Goal: Task Accomplishment & Management: Complete application form

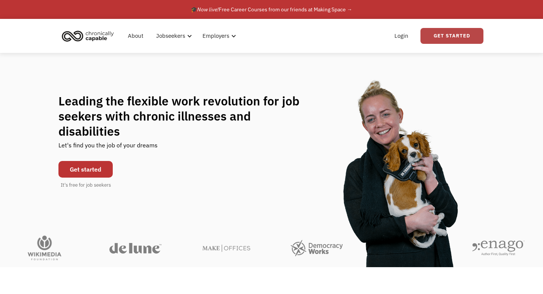
click at [461, 37] on link "Get Started" at bounding box center [452, 36] width 63 height 16
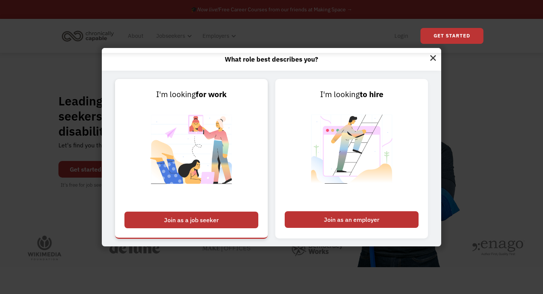
click at [225, 217] on div "Join as a job seeker" at bounding box center [192, 219] width 134 height 17
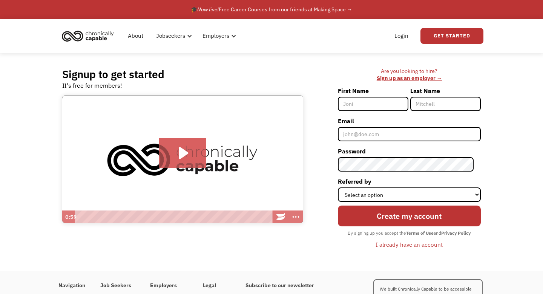
click at [361, 105] on input "First Name" at bounding box center [373, 104] width 71 height 14
type input "[PERSON_NAME]"
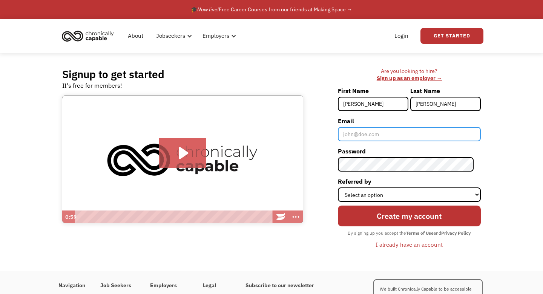
click at [385, 134] on input "Email" at bounding box center [409, 134] width 143 height 14
type input "courtneyhakim092@gmail.com"
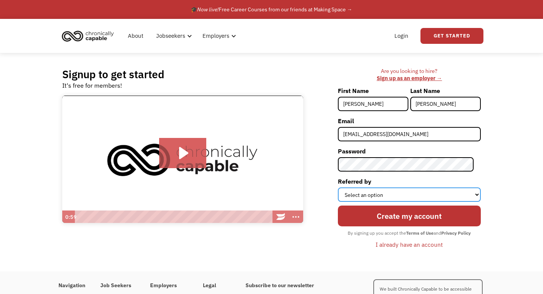
click at [377, 189] on select "Select an option Instagram Facebook Twitter Search Engine News Article Word of …" at bounding box center [409, 194] width 143 height 14
select select "Search Engine"
click at [345, 187] on select "Select an option Instagram Facebook Twitter Search Engine News Article Word of …" at bounding box center [409, 194] width 143 height 14
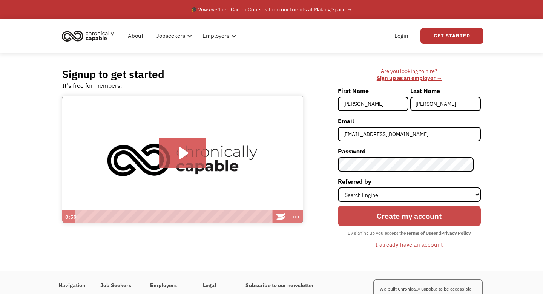
click at [396, 223] on input "Create my account" at bounding box center [409, 215] width 143 height 21
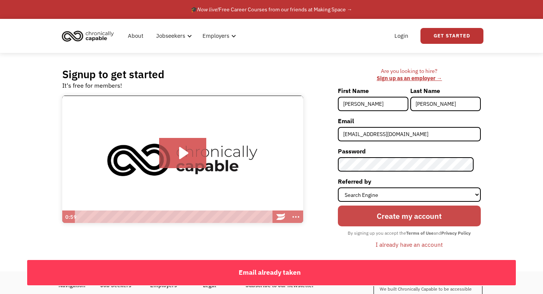
click at [396, 223] on input "Create my account" at bounding box center [409, 215] width 143 height 21
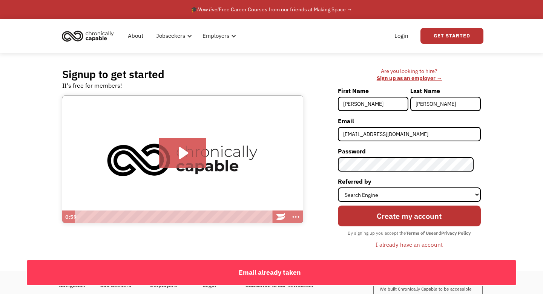
click at [403, 243] on div "I already have an account" at bounding box center [409, 244] width 67 height 9
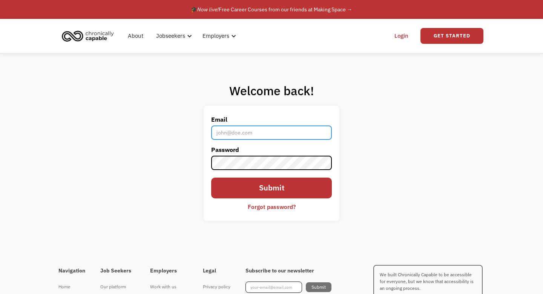
type input "[EMAIL_ADDRESS][DOMAIN_NAME]"
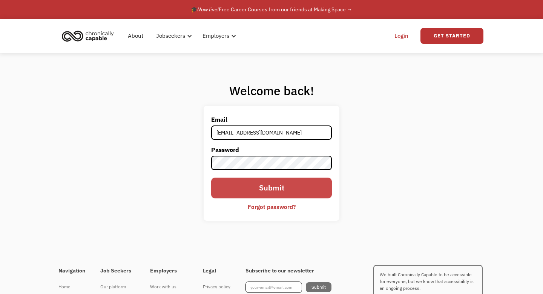
click at [296, 192] on input "Submit" at bounding box center [271, 187] width 121 height 21
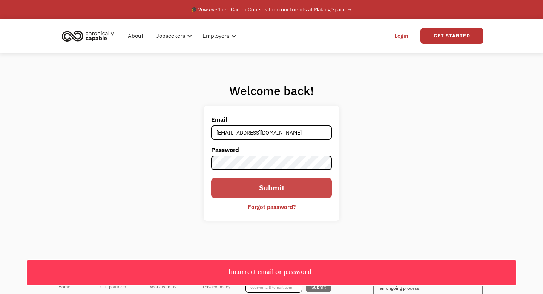
click at [296, 192] on input "Submit" at bounding box center [271, 187] width 121 height 21
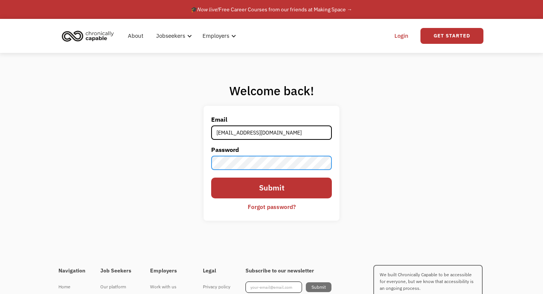
click at [211, 177] on input "Submit" at bounding box center [271, 187] width 121 height 21
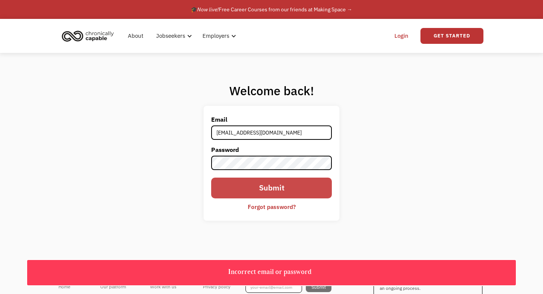
click at [225, 191] on input "Submit" at bounding box center [271, 187] width 121 height 21
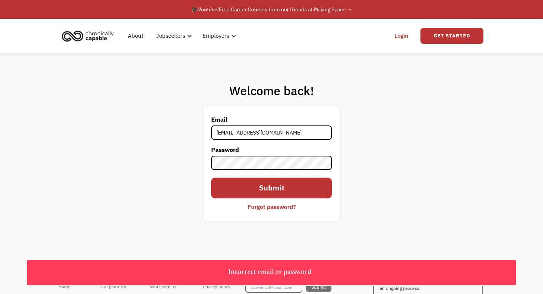
click at [255, 207] on div "Forgot password?" at bounding box center [272, 206] width 48 height 9
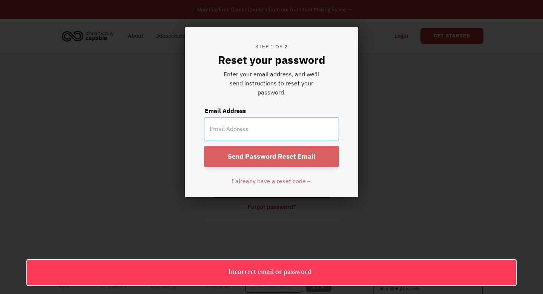
click at [259, 126] on input "email" at bounding box center [271, 128] width 135 height 23
type input "courtneyhakim092@gmail.com"
click at [283, 151] on input "Send Password Reset Email" at bounding box center [271, 156] width 135 height 21
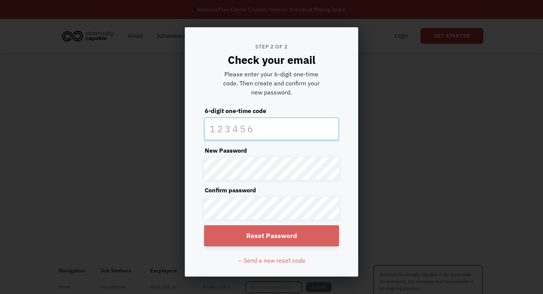
click at [276, 123] on input "text" at bounding box center [271, 128] width 135 height 23
type input "864866"
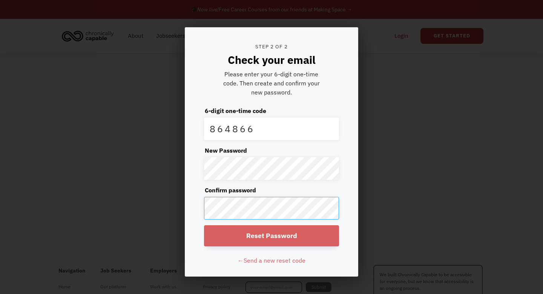
click at [204, 225] on input "Reset Password" at bounding box center [271, 235] width 135 height 21
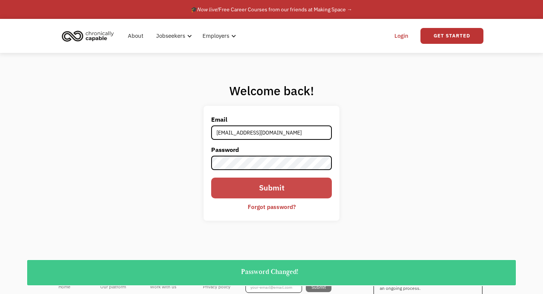
click at [284, 183] on input "Submit" at bounding box center [271, 187] width 121 height 21
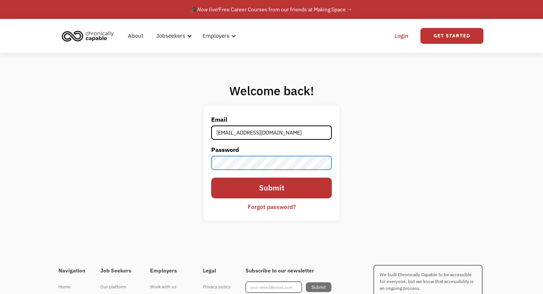
click at [211, 177] on input "Submit" at bounding box center [271, 187] width 121 height 21
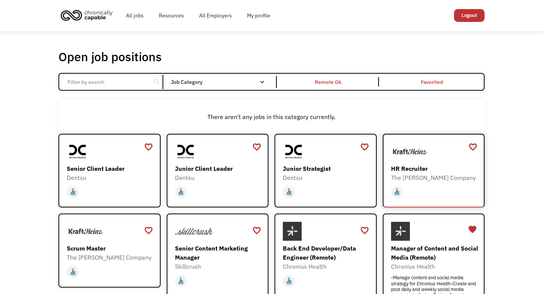
click at [441, 173] on div "The [PERSON_NAME] Company" at bounding box center [435, 177] width 88 height 9
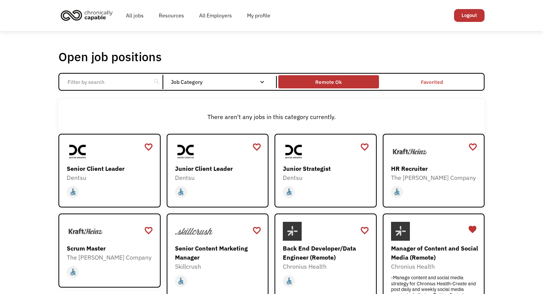
click at [334, 80] on div "Remote Ok" at bounding box center [329, 81] width 26 height 9
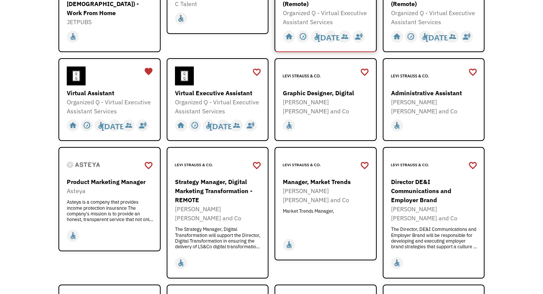
scroll to position [305, 0]
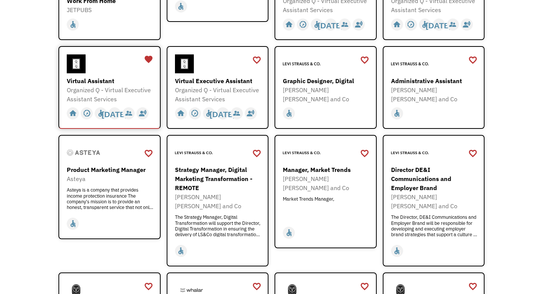
click at [125, 85] on div "Organized Q - Virtual Executive Assistant Services" at bounding box center [111, 94] width 88 height 18
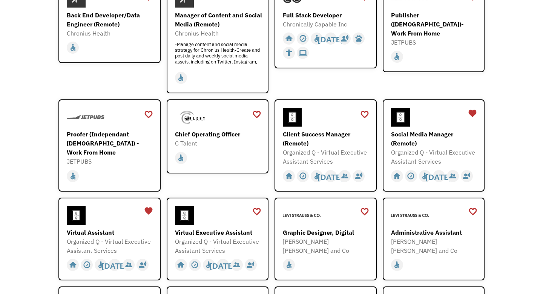
scroll to position [0, 0]
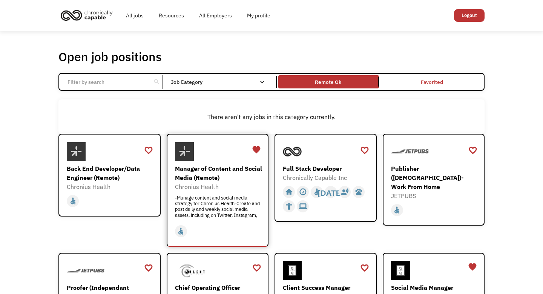
click at [248, 186] on div "Chronius Health" at bounding box center [219, 186] width 88 height 9
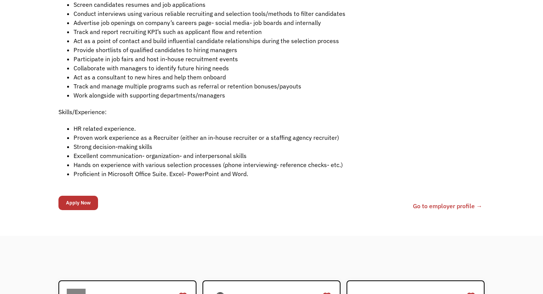
scroll to position [289, 0]
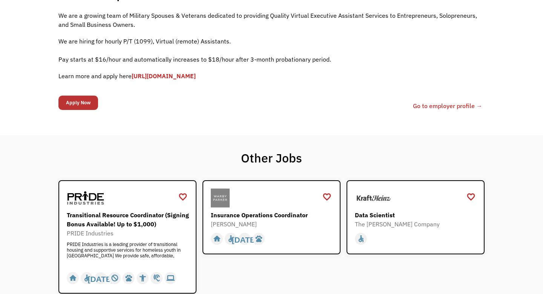
scroll to position [23, 0]
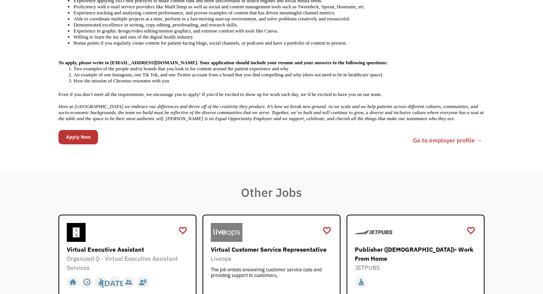
scroll to position [461, 0]
